Goal: Task Accomplishment & Management: Manage account settings

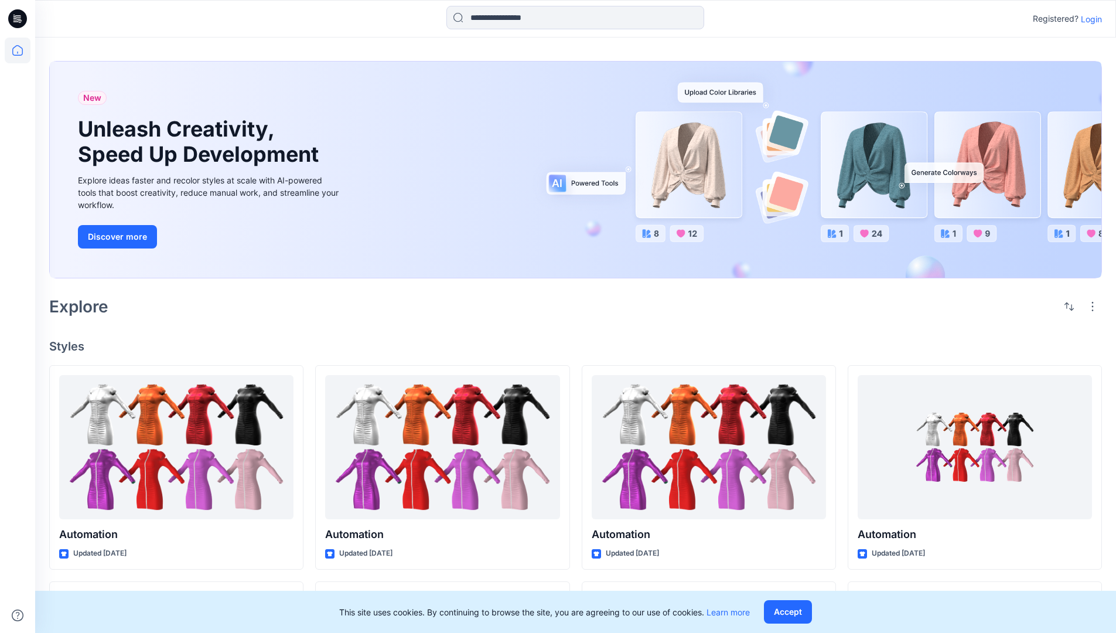
click at [1088, 19] on p "Login" at bounding box center [1091, 19] width 21 height 12
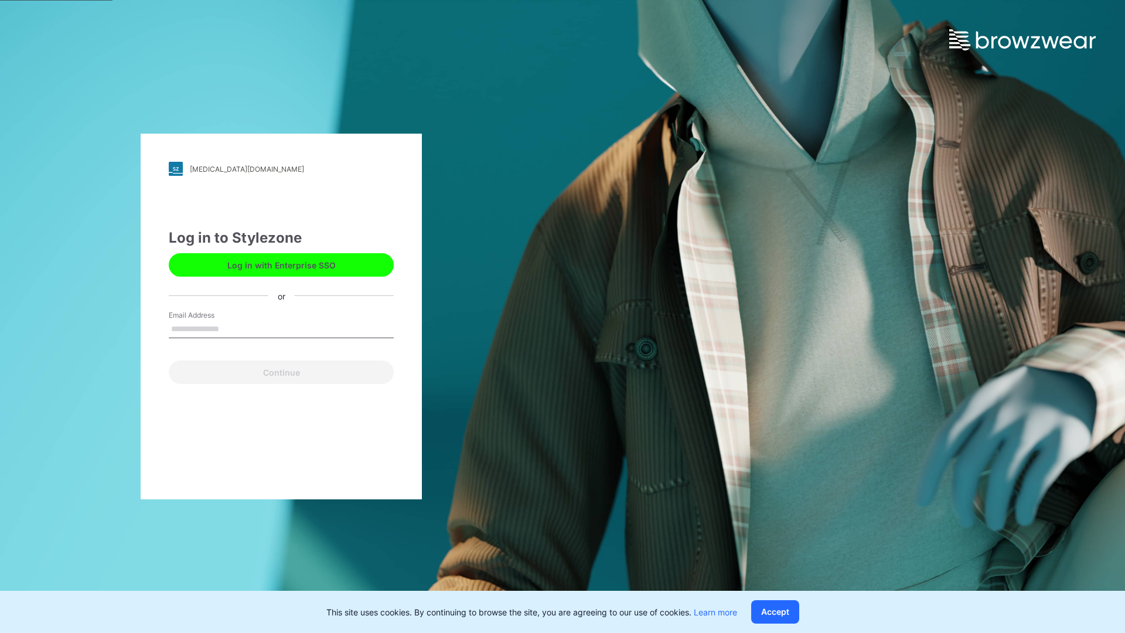
click at [231, 328] on input "Email Address" at bounding box center [281, 329] width 225 height 18
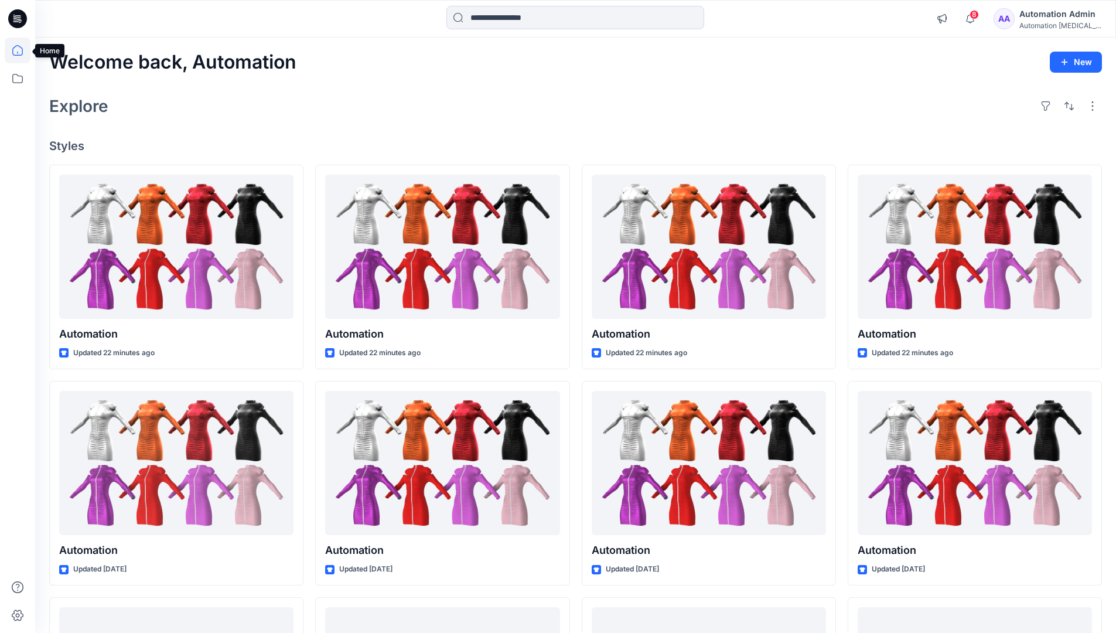
click at [22, 50] on icon at bounding box center [17, 50] width 11 height 11
click at [1078, 61] on button "New" at bounding box center [1076, 62] width 52 height 21
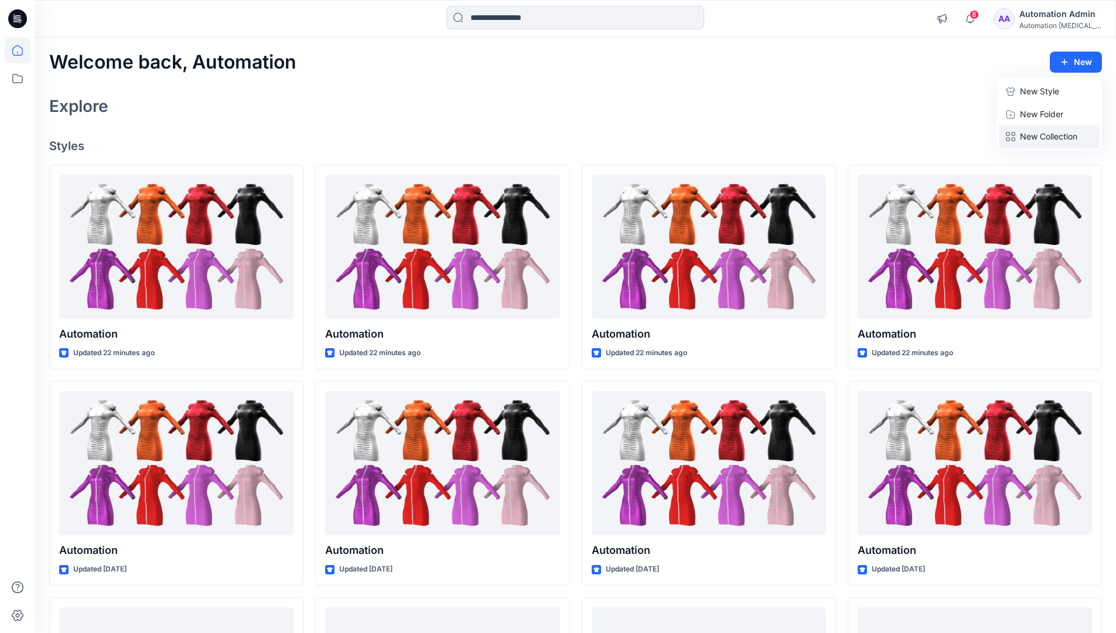
click at [1052, 133] on p "New Collection" at bounding box center [1048, 136] width 57 height 14
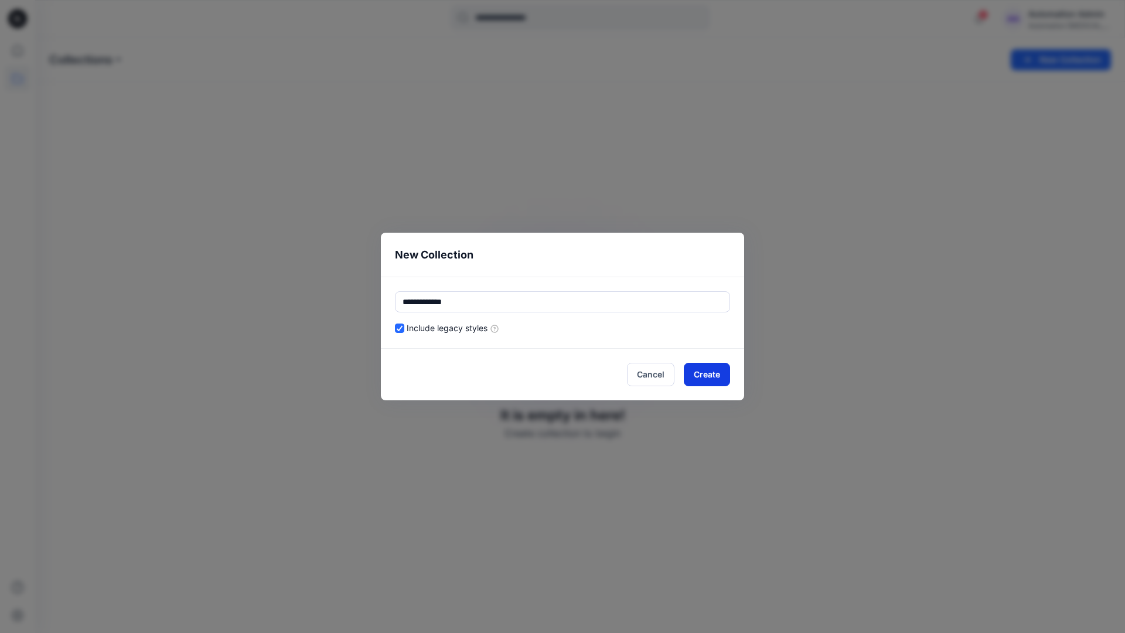
type input "**********"
click at [716, 371] on button "Create" at bounding box center [707, 374] width 46 height 23
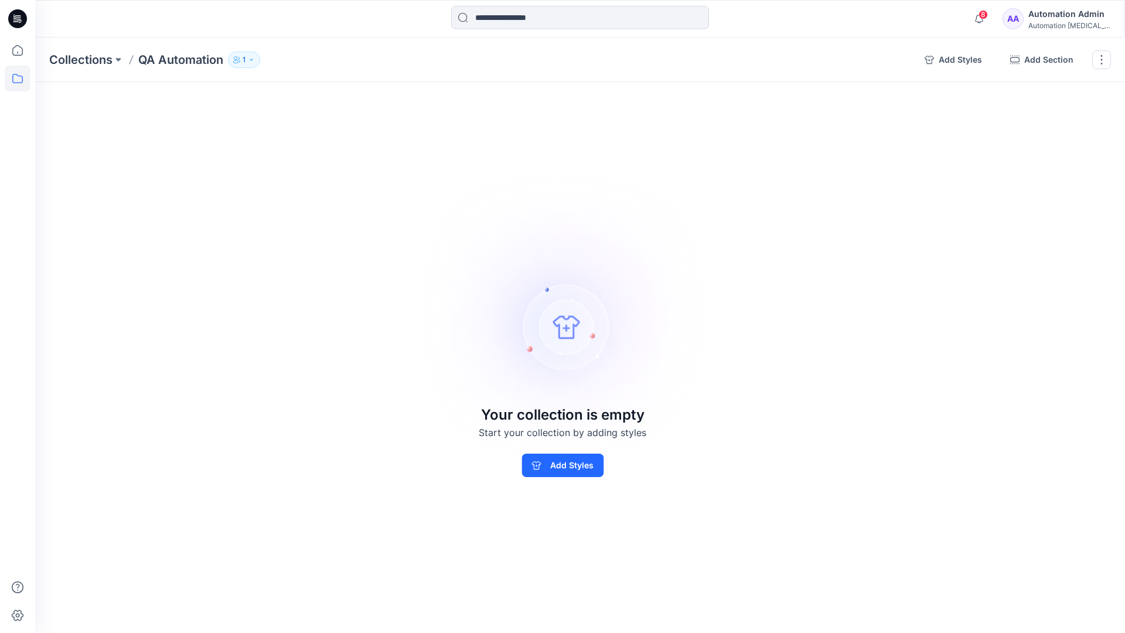
click at [956, 61] on button "Add Styles" at bounding box center [953, 59] width 76 height 19
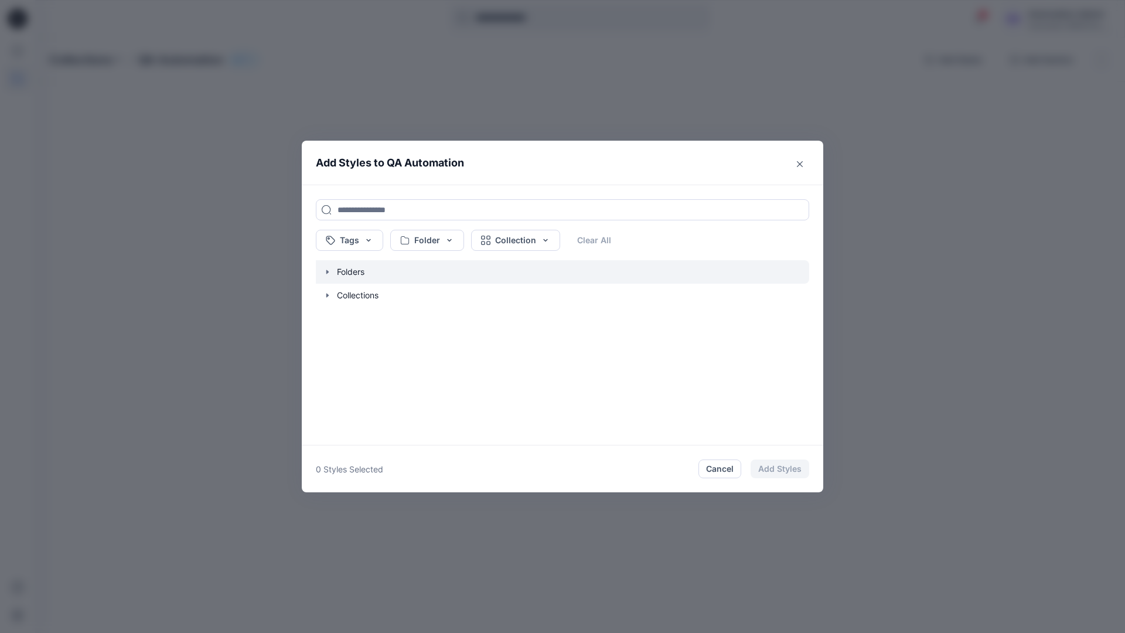
click at [326, 271] on icon "button" at bounding box center [327, 271] width 2 height 4
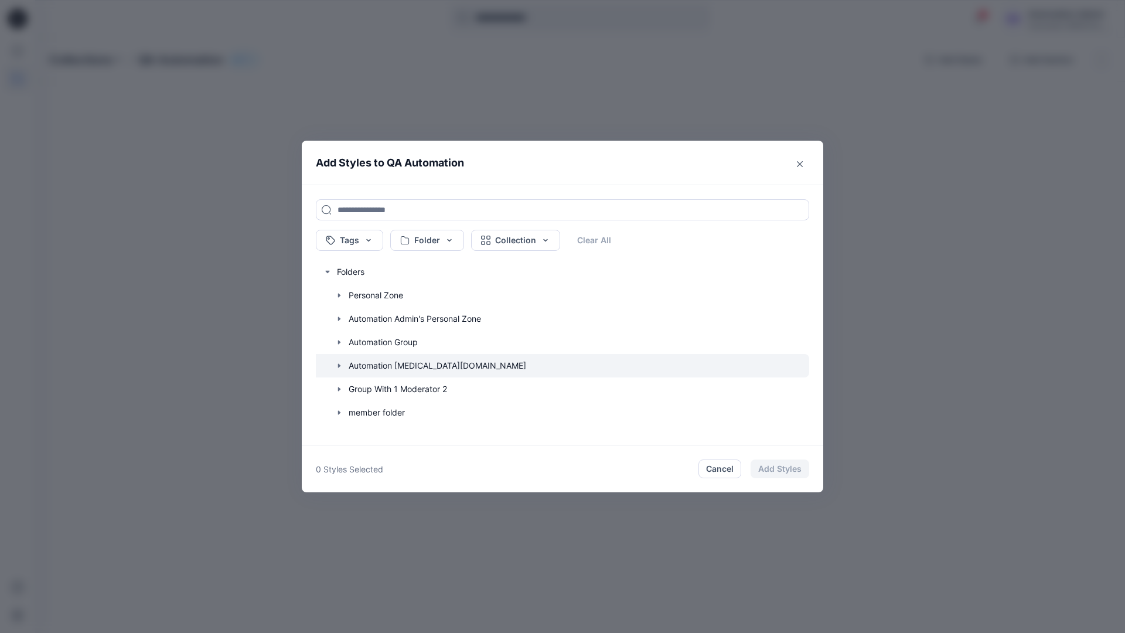
click at [338, 364] on icon "button" at bounding box center [339, 365] width 2 height 4
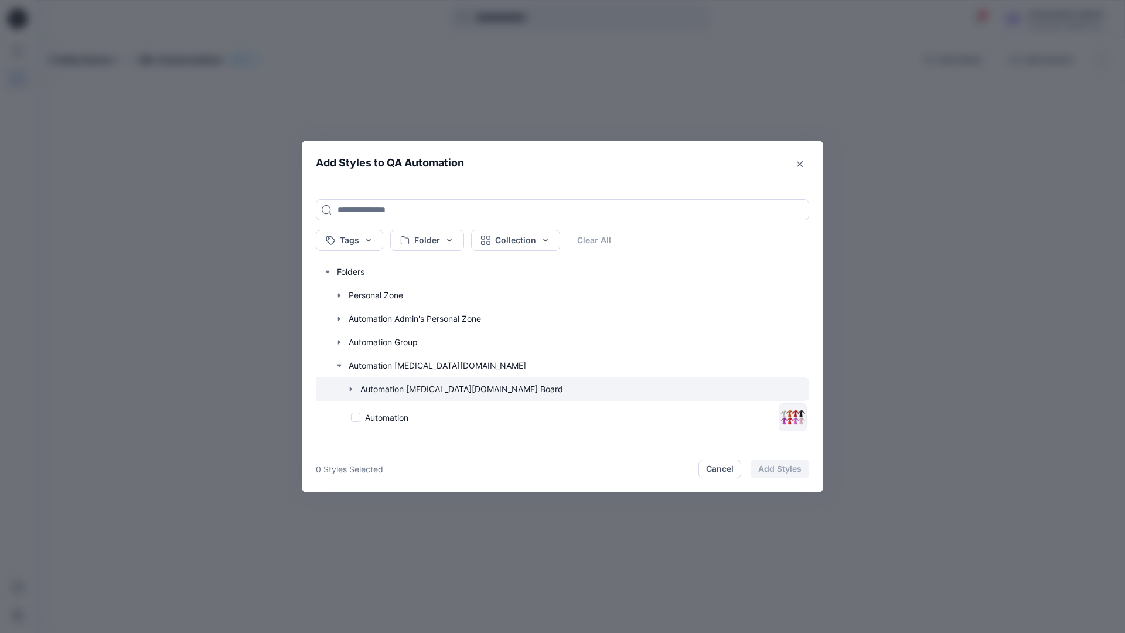
click at [351, 389] on icon "button" at bounding box center [351, 389] width 2 height 4
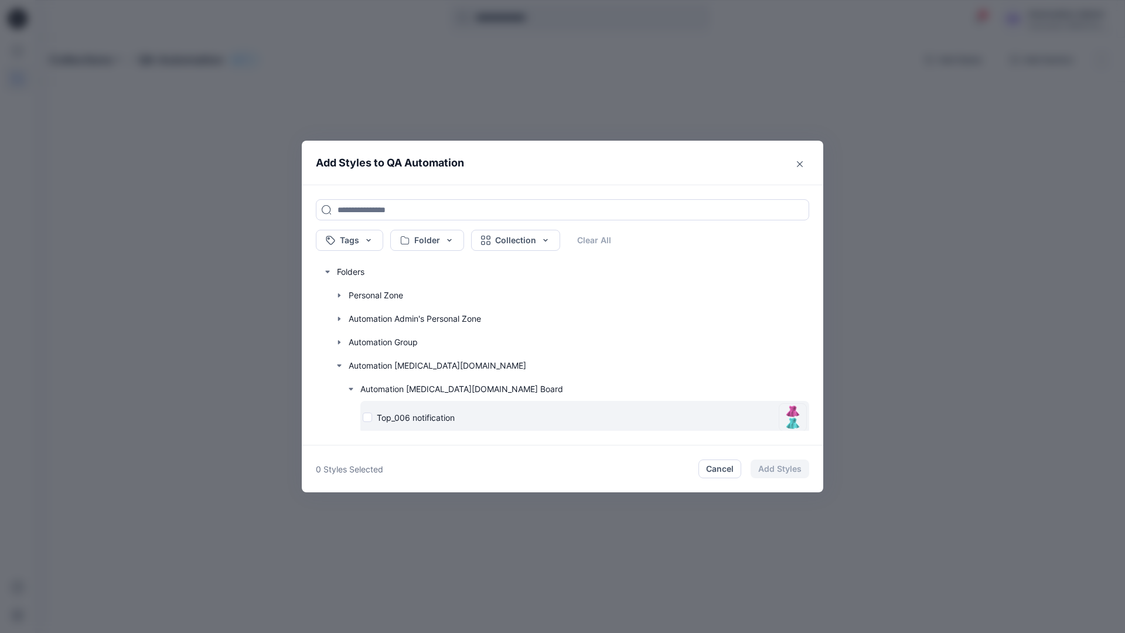
click at [368, 418] on div "Top_006 notification" at bounding box center [568, 417] width 411 height 12
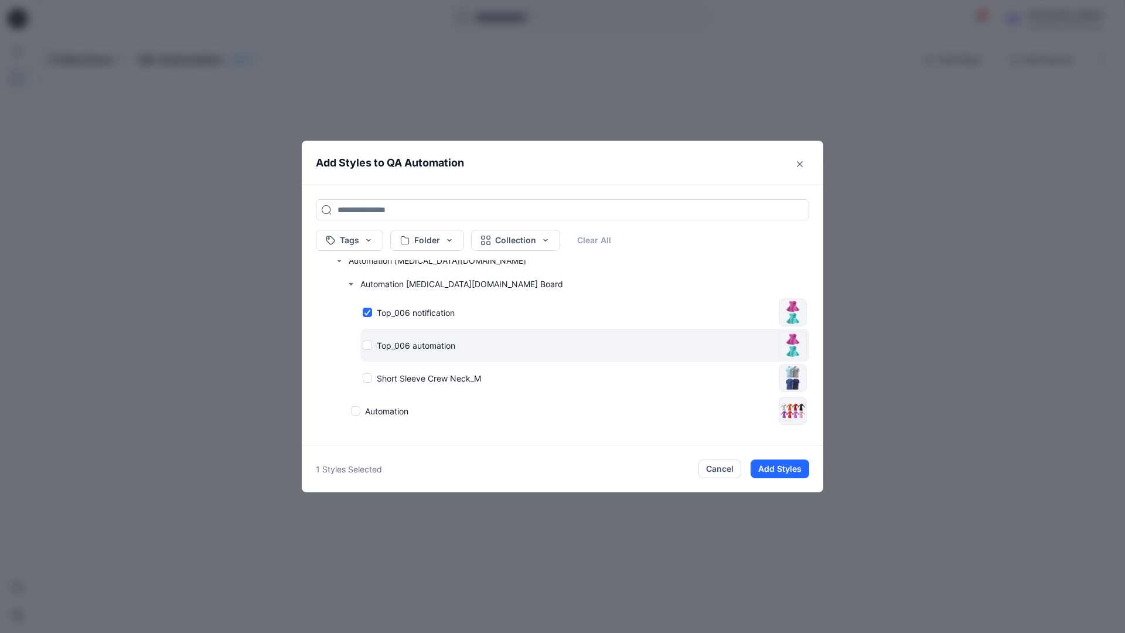
click at [367, 346] on div "Top_006 automation" at bounding box center [568, 345] width 411 height 12
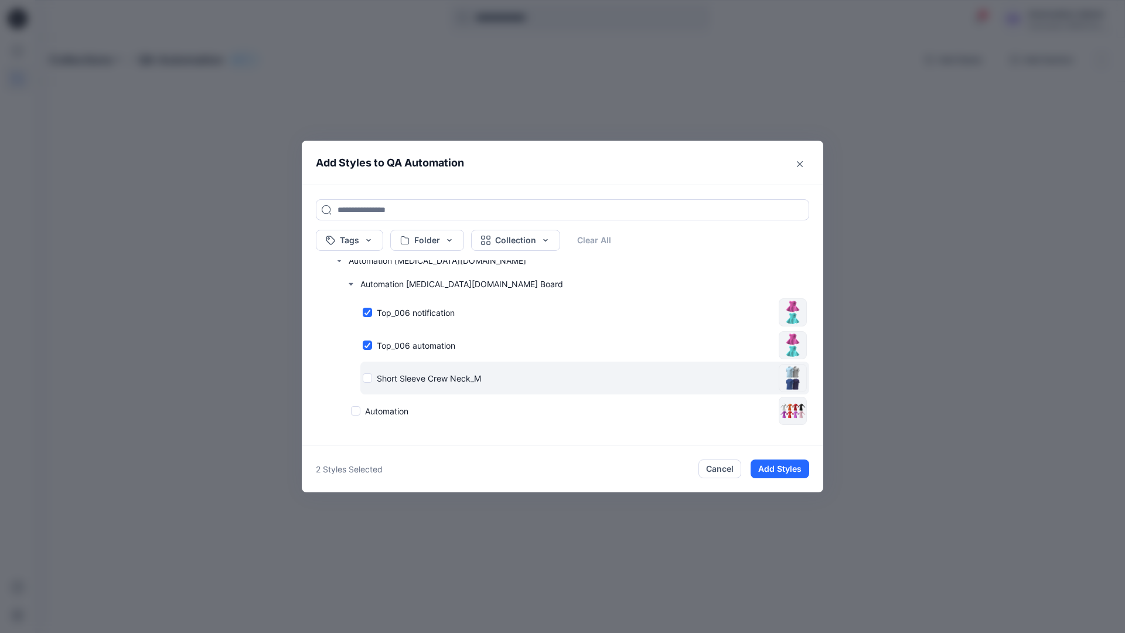
click at [369, 377] on div "Short Sleeve Crew Neck_M" at bounding box center [568, 378] width 411 height 12
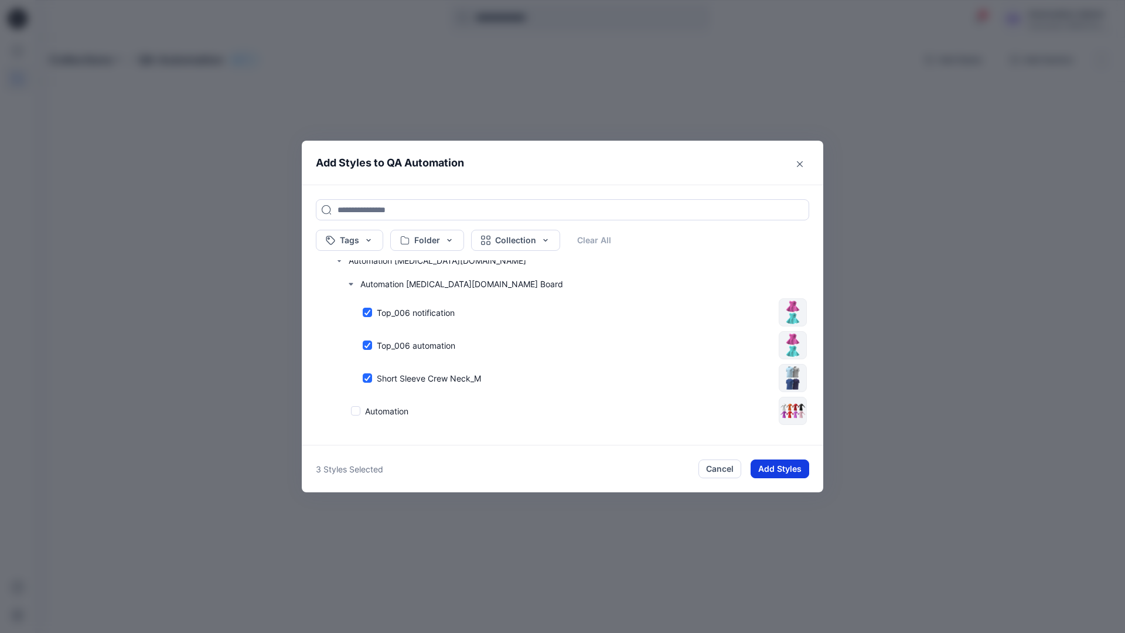
click at [783, 470] on button "Add Styles" at bounding box center [779, 468] width 59 height 19
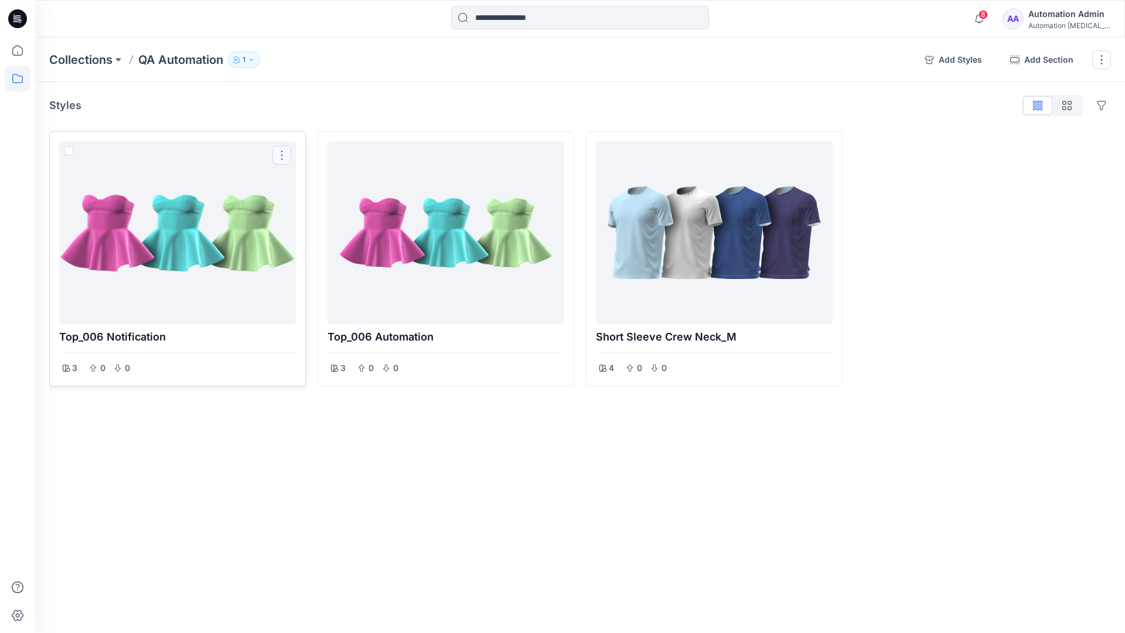
click at [283, 156] on button "Options" at bounding box center [281, 155] width 19 height 19
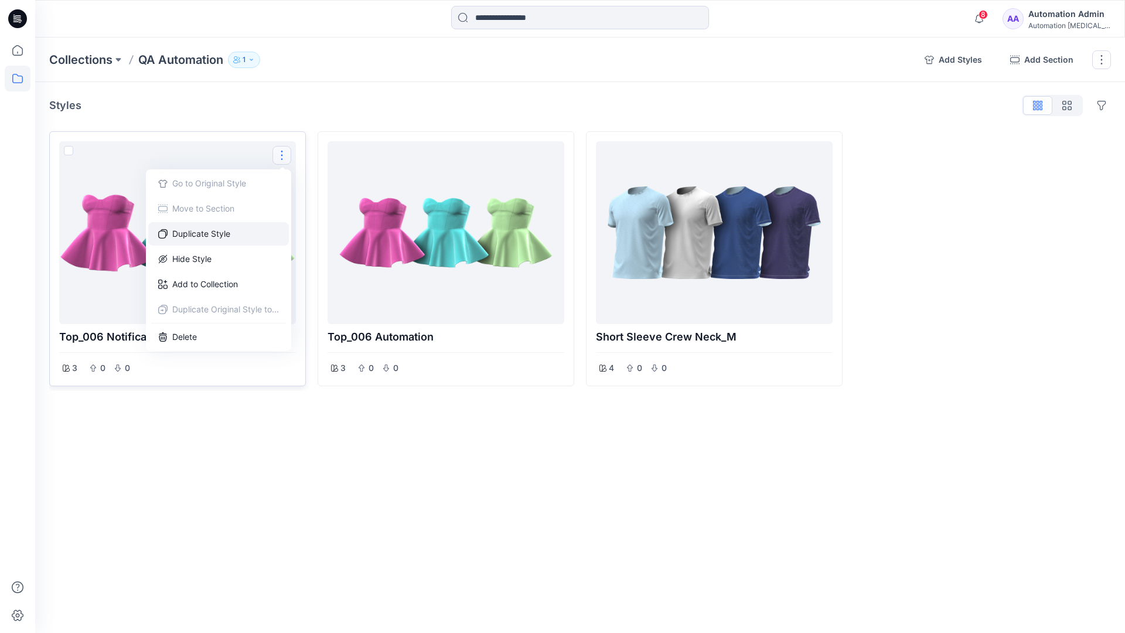
click at [220, 233] on button "Duplicate Style" at bounding box center [218, 233] width 141 height 23
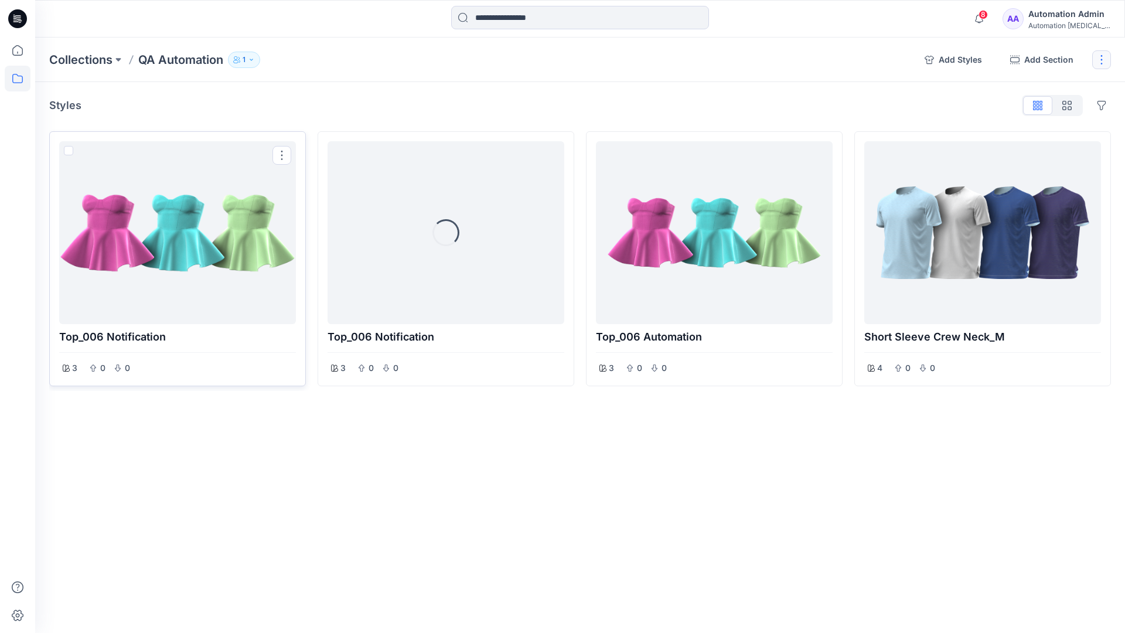
click at [1101, 63] on button "button" at bounding box center [1101, 59] width 19 height 19
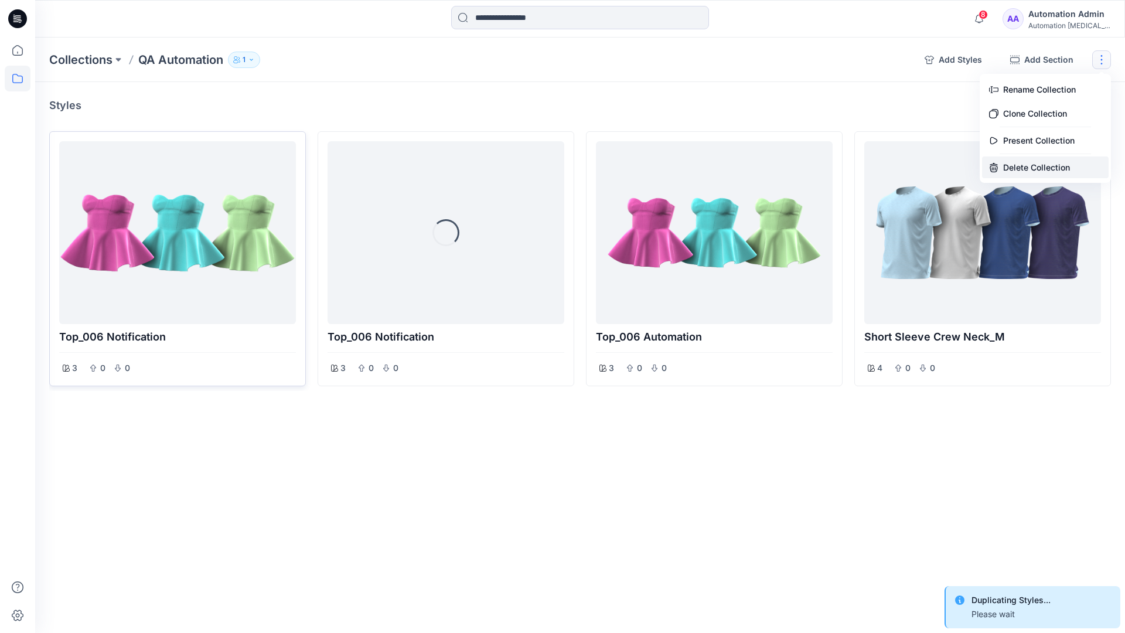
click at [1033, 163] on button "Delete Collection" at bounding box center [1045, 167] width 127 height 22
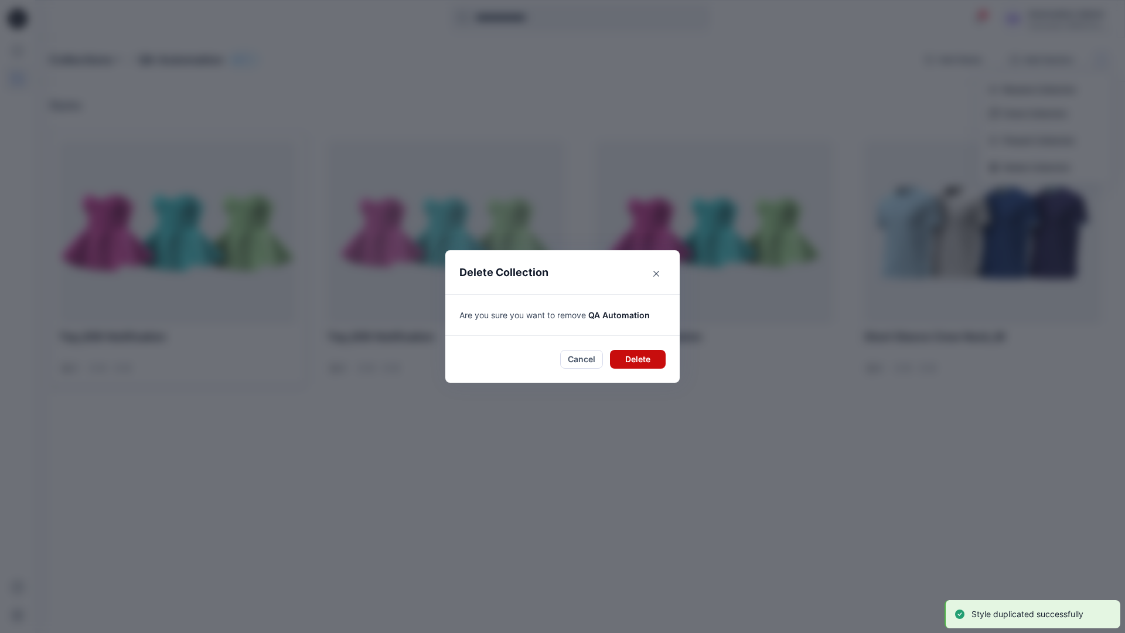
click at [640, 357] on button "Delete" at bounding box center [638, 359] width 56 height 19
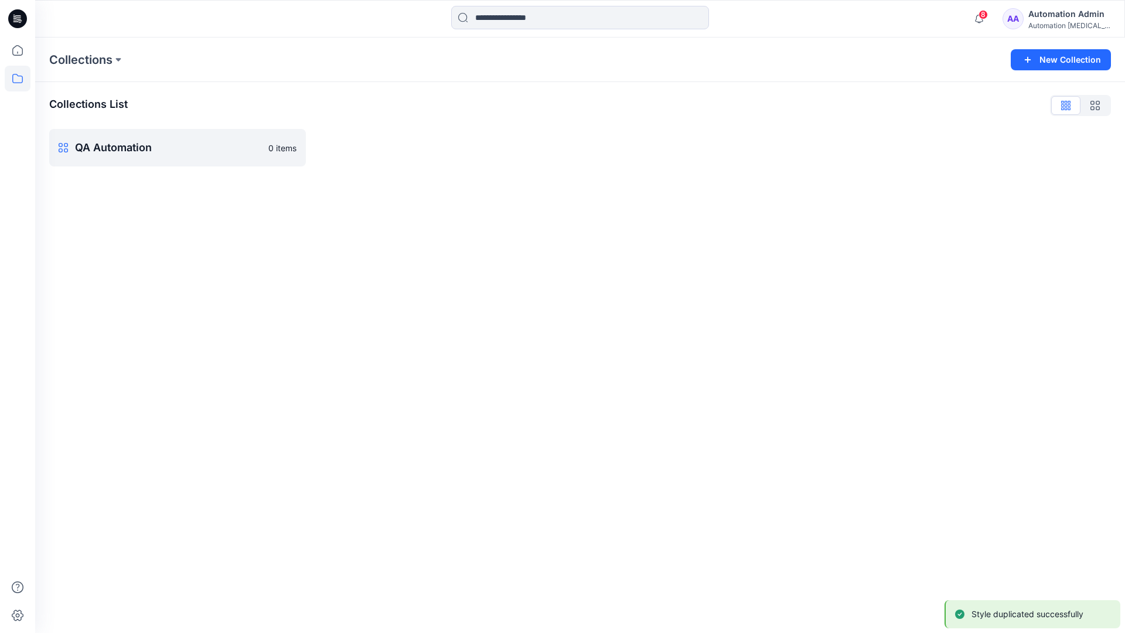
click at [1059, 13] on div "Automation Admin" at bounding box center [1069, 14] width 82 height 14
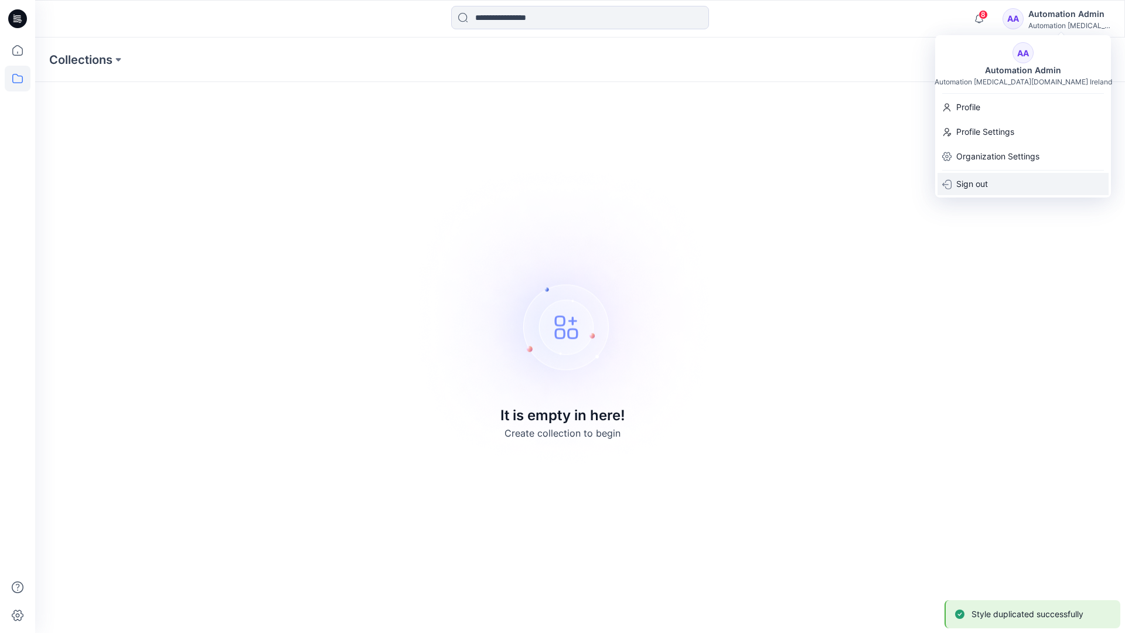
click at [988, 183] on p "Sign out" at bounding box center [972, 184] width 32 height 22
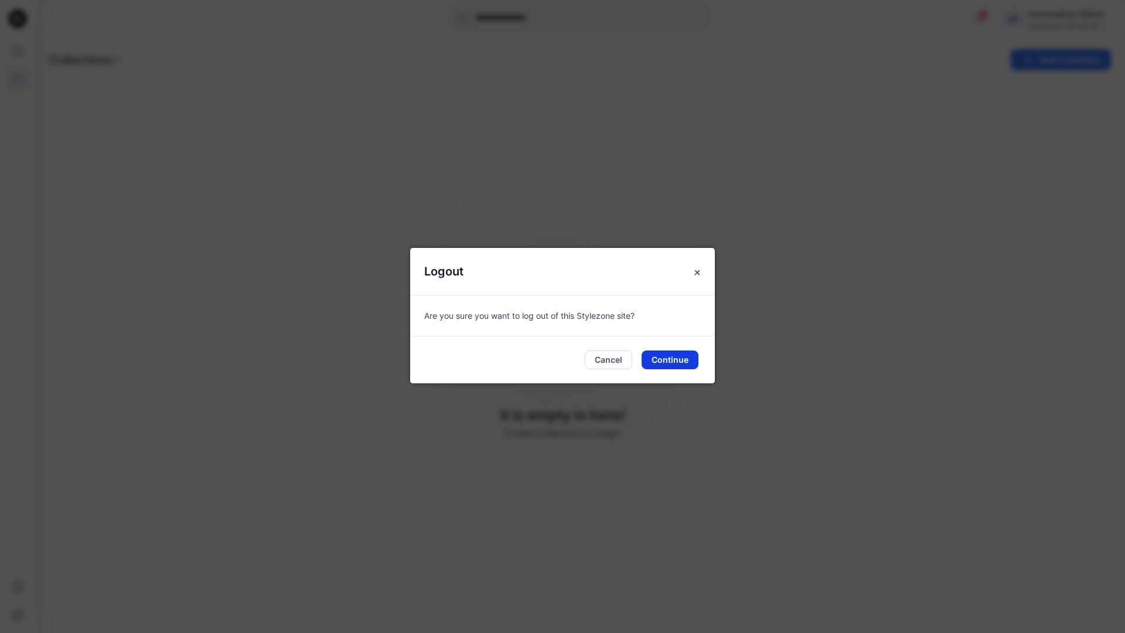
click at [674, 360] on button "Continue" at bounding box center [669, 359] width 57 height 19
